Goal: Information Seeking & Learning: Learn about a topic

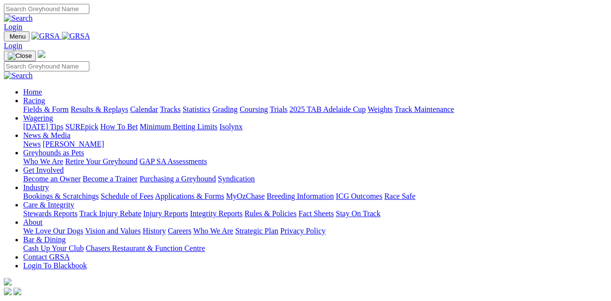
click at [104, 140] on link "[PERSON_NAME]" at bounding box center [73, 144] width 61 height 8
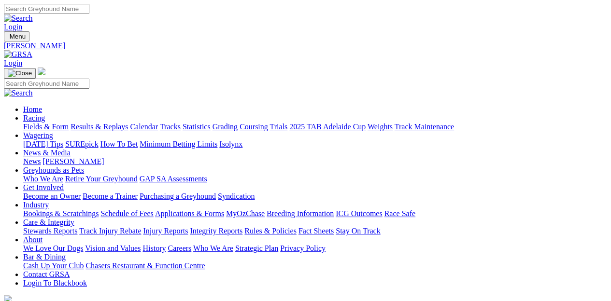
click at [41, 157] on link "News" at bounding box center [31, 161] width 17 height 8
click at [167, 157] on div "News Kennel Capers" at bounding box center [315, 161] width 584 height 9
click at [45, 114] on link "Racing" at bounding box center [34, 118] width 22 height 8
click at [242, 227] on link "Integrity Reports" at bounding box center [216, 231] width 53 height 8
